Goal: Information Seeking & Learning: Learn about a topic

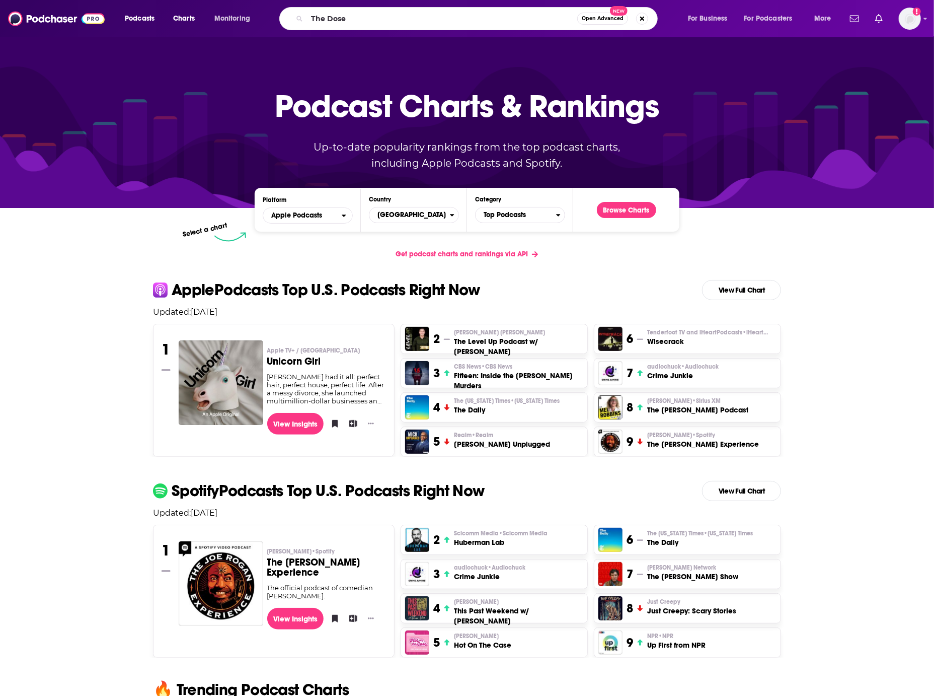
type input "The Dose"
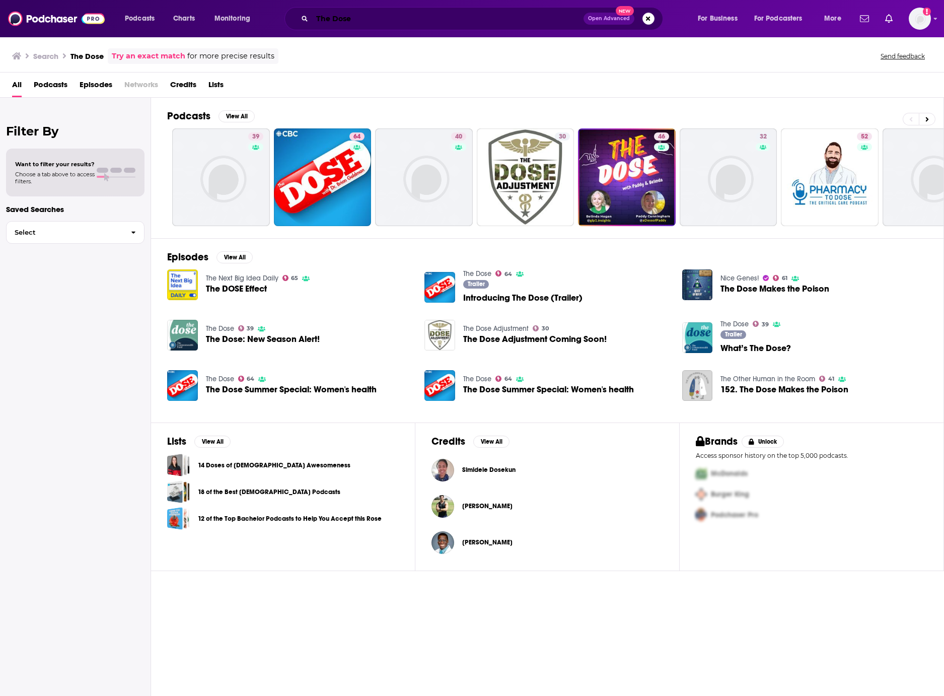
click at [370, 21] on input "The Dose" at bounding box center [447, 19] width 271 height 16
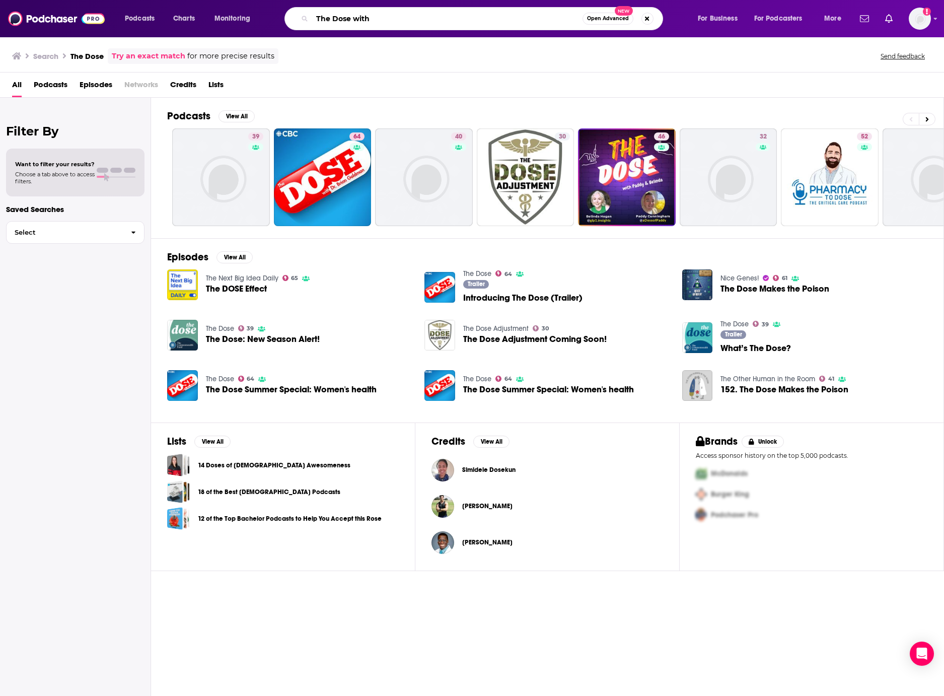
paste input "[PERSON_NAME]"
type input "The Dose with [PERSON_NAME]"
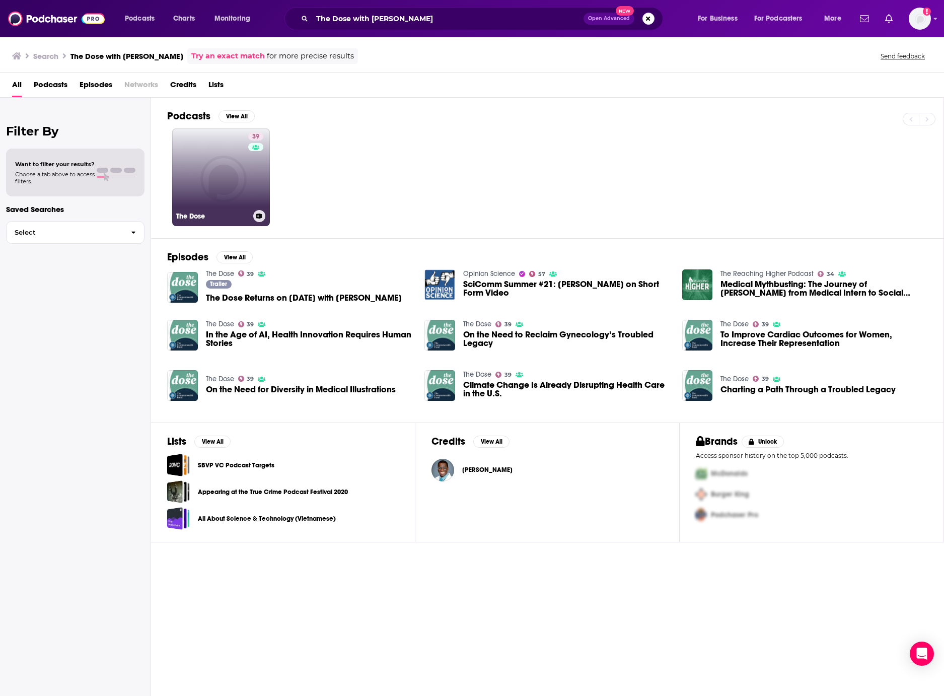
click at [225, 186] on link "39 The Dose" at bounding box center [221, 177] width 98 height 98
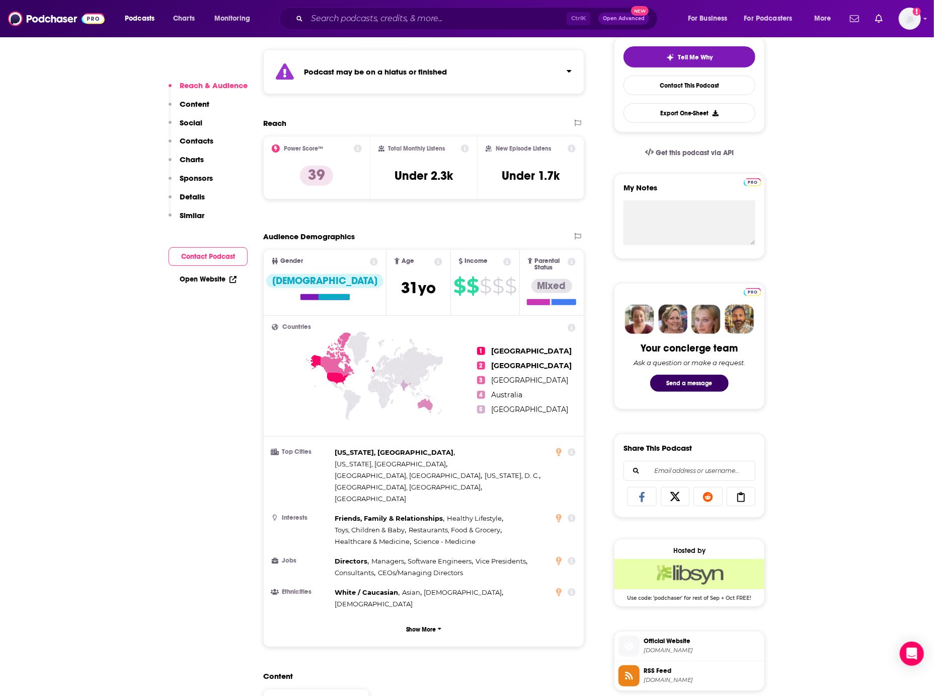
scroll to position [252, 0]
